Goal: Task Accomplishment & Management: Complete application form

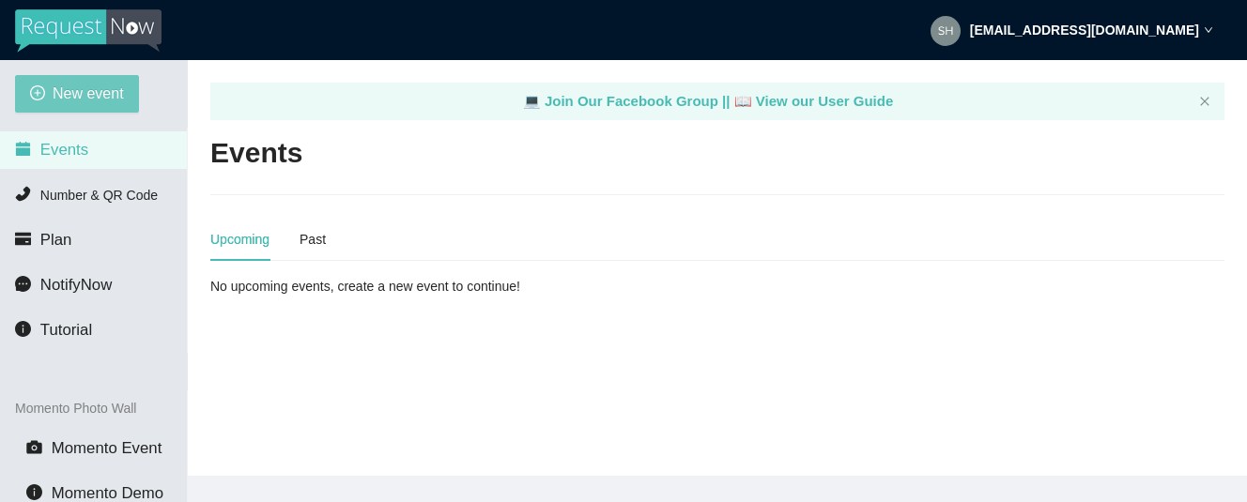
click at [78, 99] on span "New event" at bounding box center [88, 93] width 71 height 23
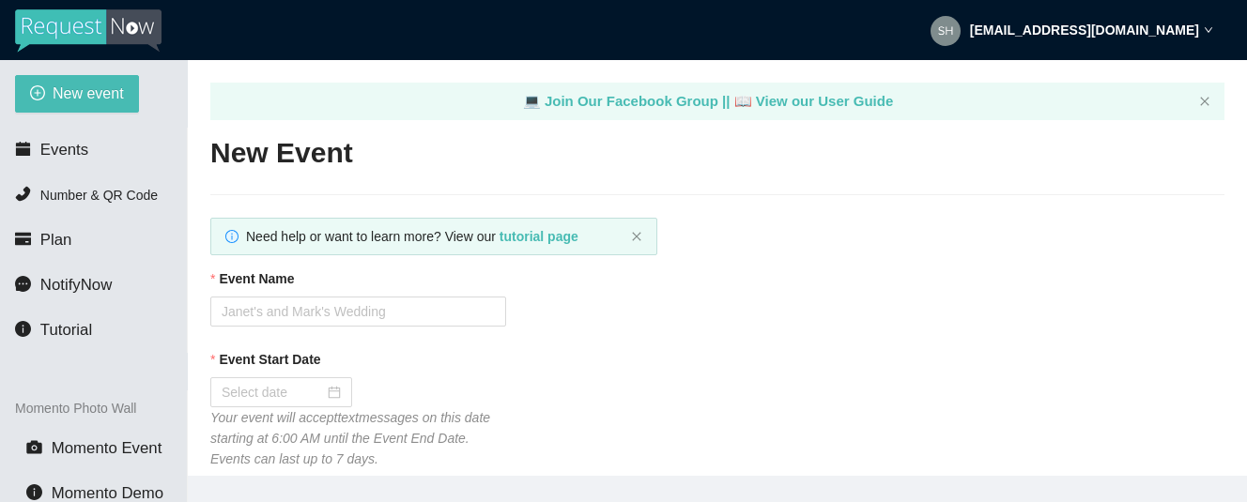
type textarea "[URL][DOMAIN_NAME]"
click at [291, 315] on input "Event Name" at bounding box center [358, 312] width 296 height 30
type input "Hashtag [DATE] Trivia"
click at [277, 381] on div at bounding box center [281, 392] width 142 height 30
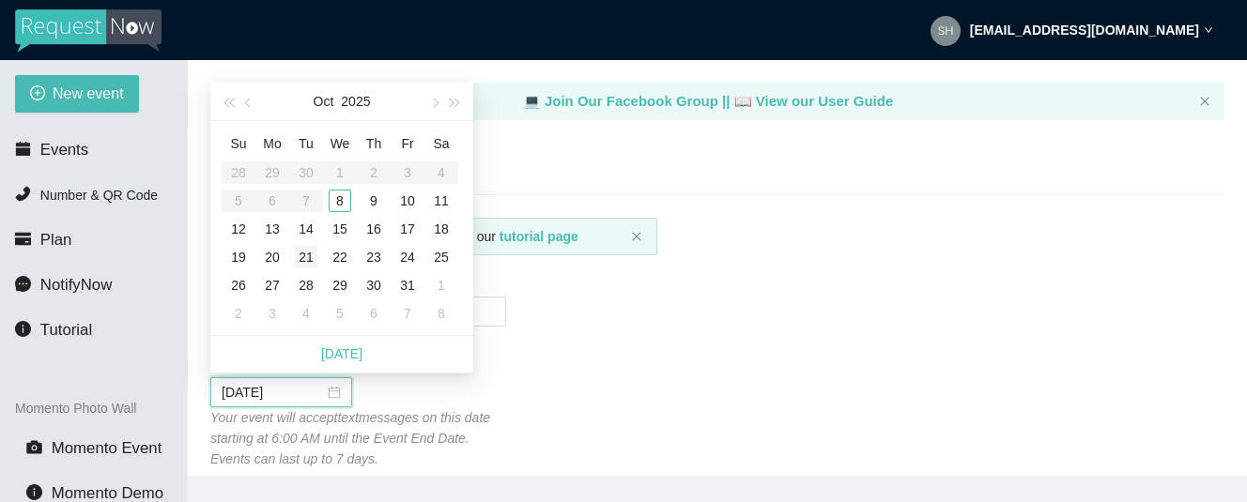
type input "[DATE]"
click at [343, 193] on div "8" at bounding box center [340, 201] width 23 height 23
type input "[DATE]"
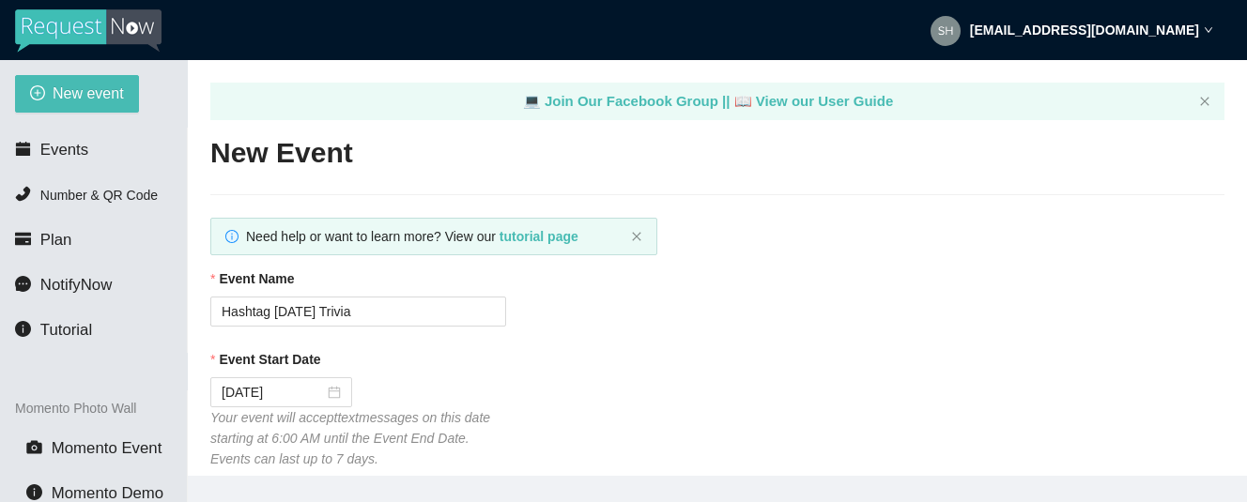
click at [728, 401] on div "Event Start Date [DATE] Your event will accept text messages on this date start…" at bounding box center [717, 409] width 1014 height 120
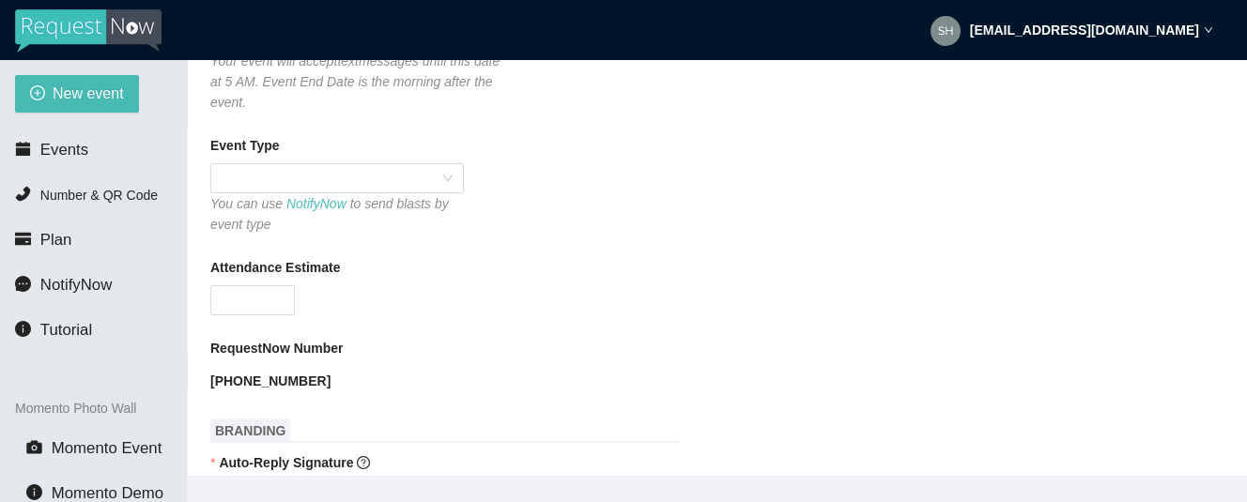
scroll to position [526, 0]
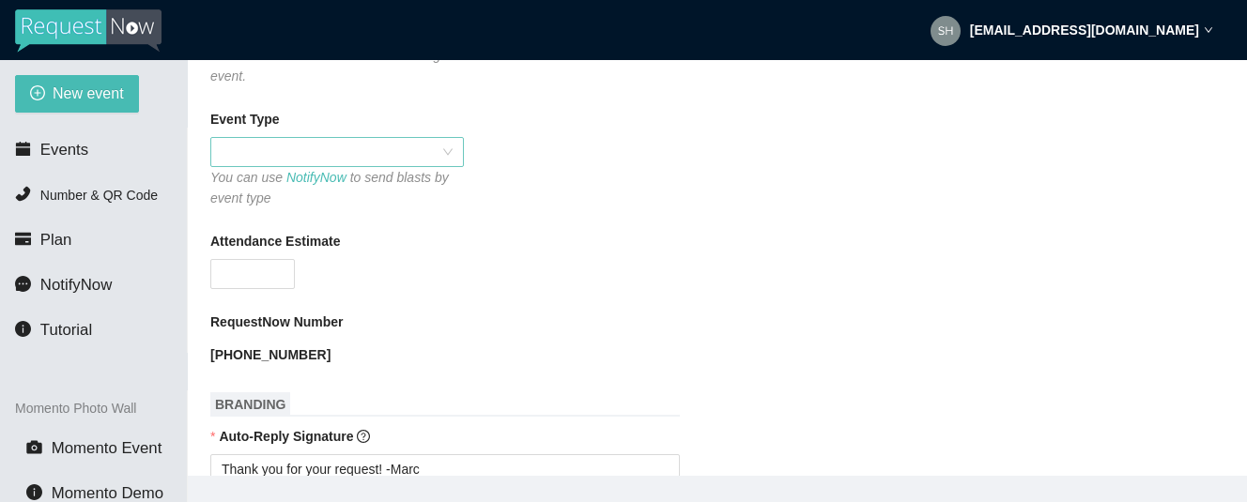
click at [282, 147] on span at bounding box center [337, 152] width 231 height 28
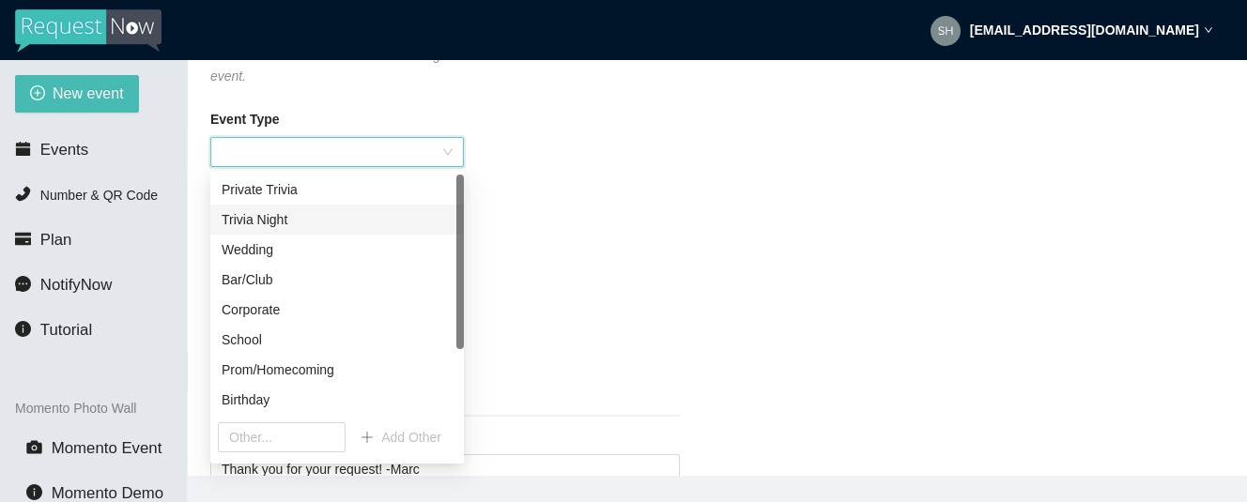
click at [259, 228] on div "Trivia Night" at bounding box center [337, 219] width 231 height 21
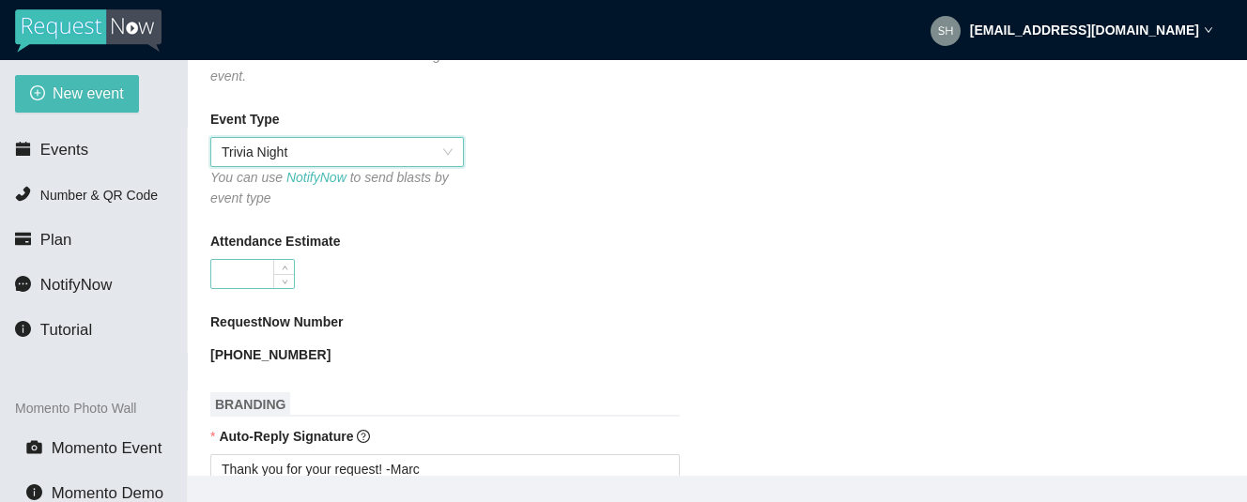
click at [235, 274] on input "Attendance Estimate" at bounding box center [252, 274] width 83 height 28
type input "40"
click at [407, 277] on div "40" at bounding box center [358, 274] width 296 height 30
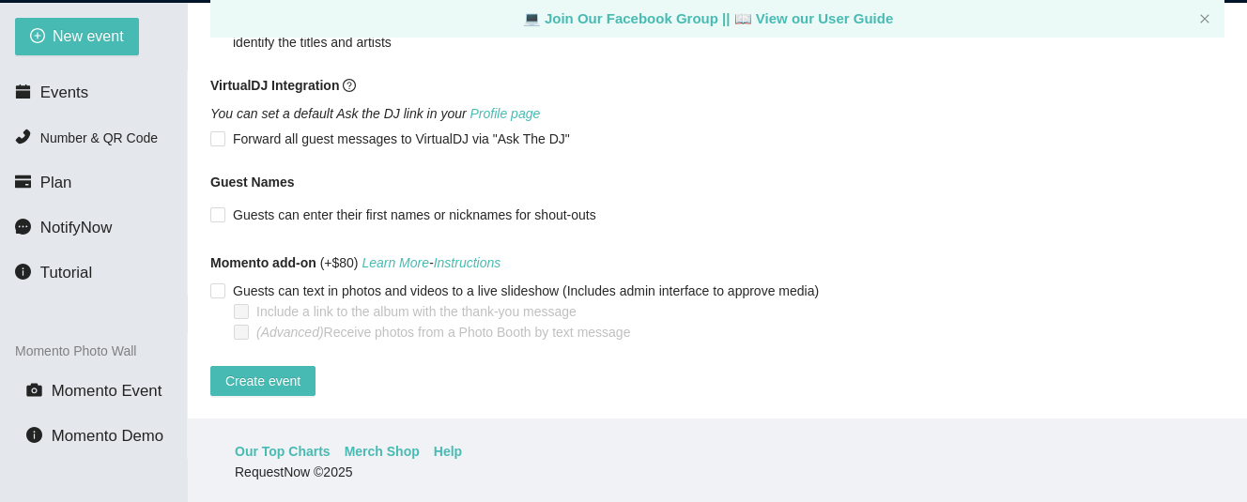
scroll to position [60, 0]
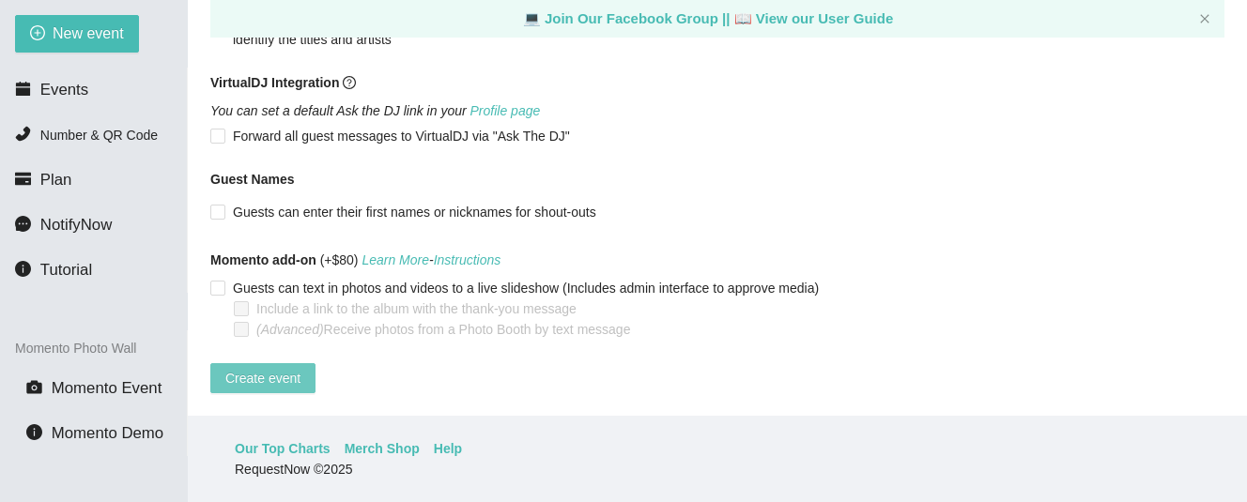
click at [263, 368] on span "Create event" at bounding box center [262, 378] width 75 height 21
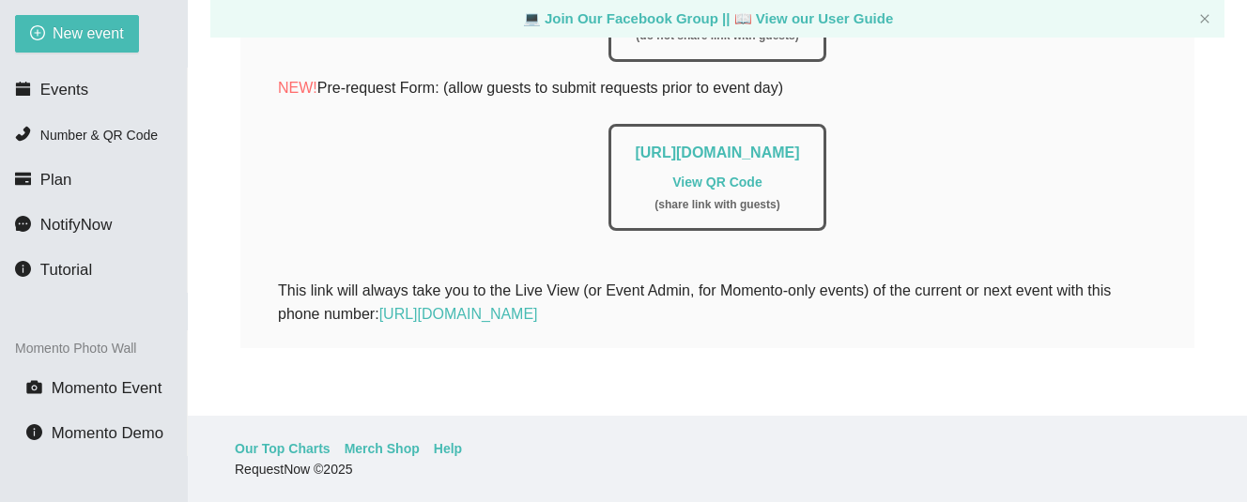
scroll to position [550, 0]
click at [1079, 78] on p "NEW! Pre-request Form: (allow guests to submit requests prior to event day)" at bounding box center [717, 87] width 879 height 23
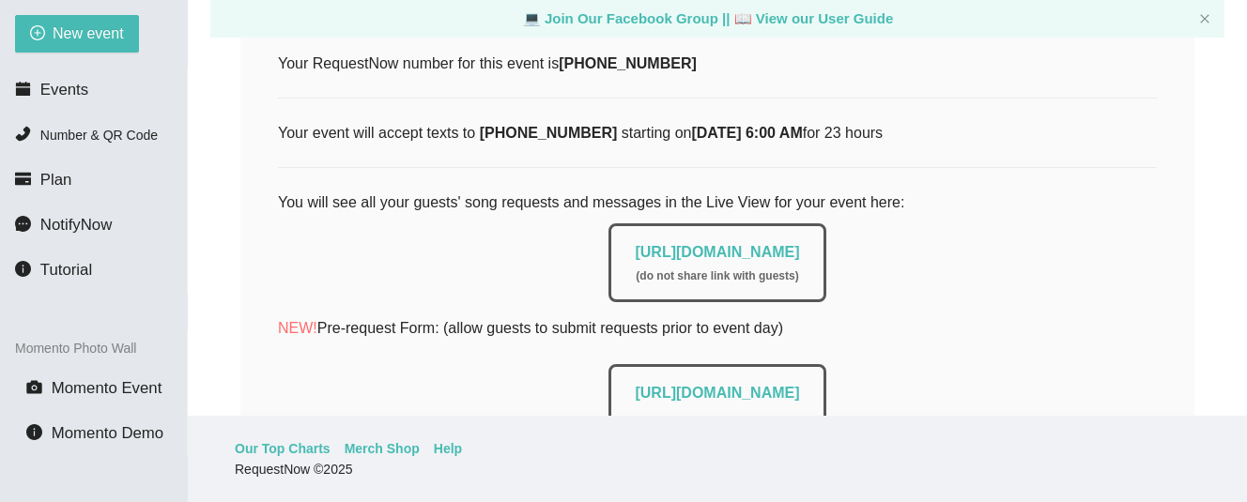
scroll to position [250, 0]
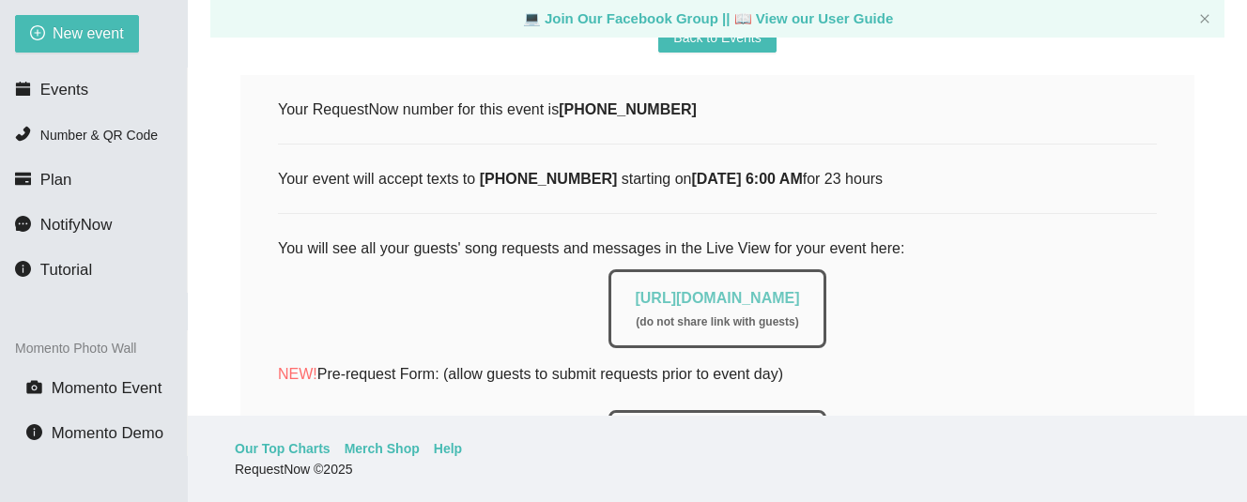
click at [747, 297] on link "[URL][DOMAIN_NAME]" at bounding box center [717, 298] width 164 height 16
